Goal: Entertainment & Leisure: Consume media (video, audio)

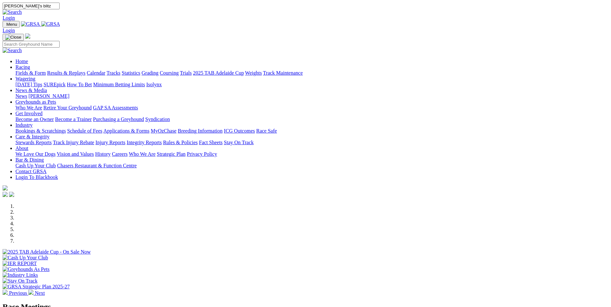
type input "[PERSON_NAME]'s blitz"
click at [22, 9] on img at bounding box center [12, 12] width 19 height 6
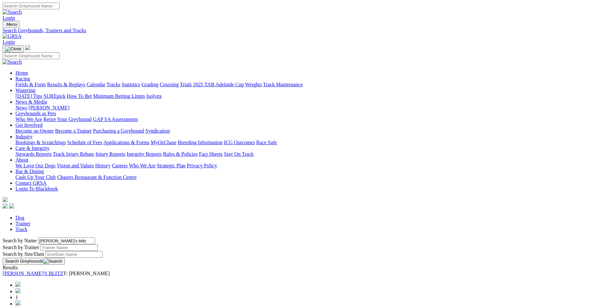
click at [63, 271] on link "[PERSON_NAME]'S BLITZ" at bounding box center [33, 273] width 61 height 5
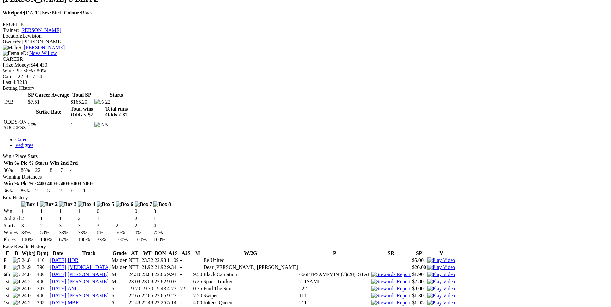
scroll to position [226, 0]
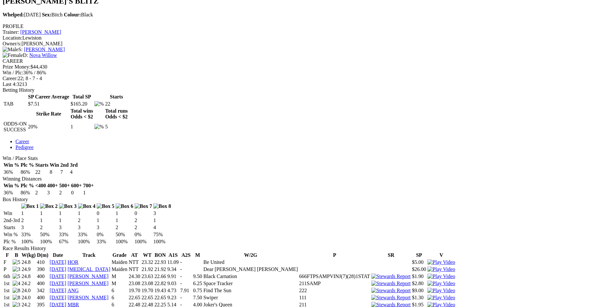
click at [428, 274] on img at bounding box center [442, 277] width 28 height 6
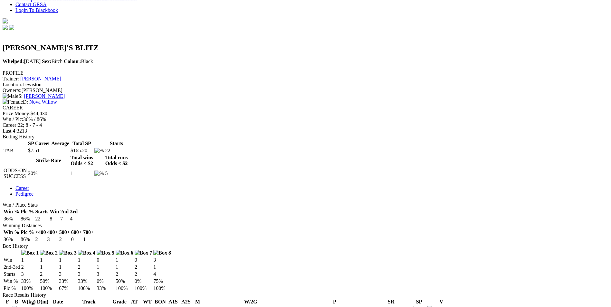
scroll to position [129, 0]
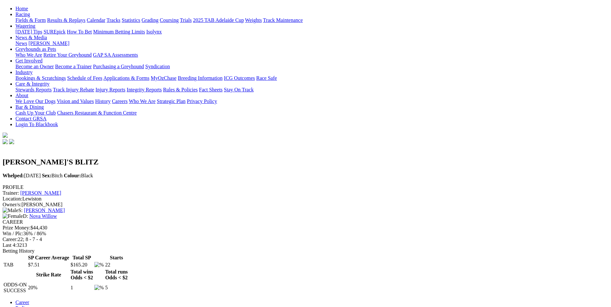
scroll to position [0, 0]
